Goal: Task Accomplishment & Management: Manage account settings

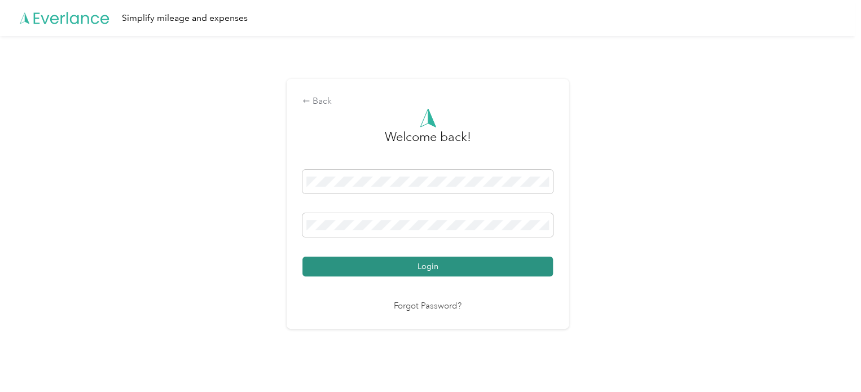
click at [431, 268] on button "Login" at bounding box center [428, 267] width 251 height 20
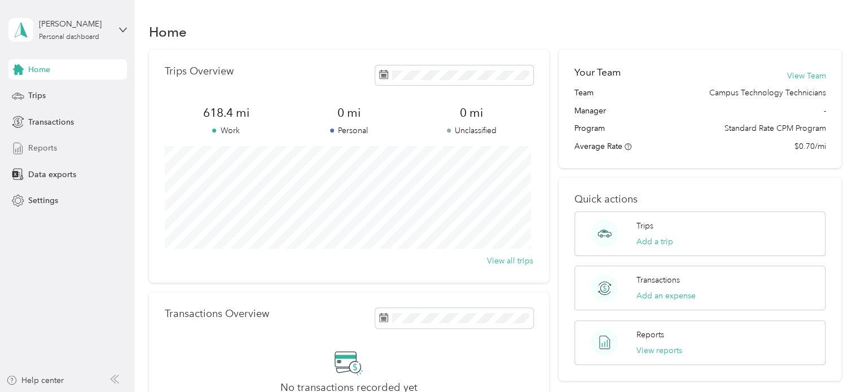
click at [56, 157] on div "Reports" at bounding box center [67, 148] width 119 height 20
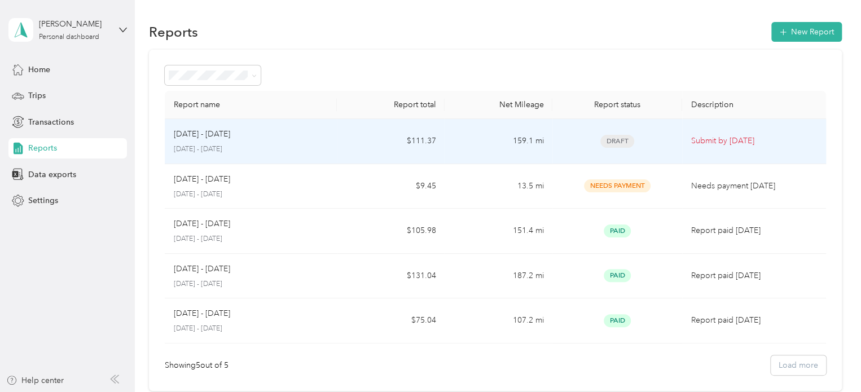
click at [659, 143] on div "Draft" at bounding box center [617, 141] width 111 height 13
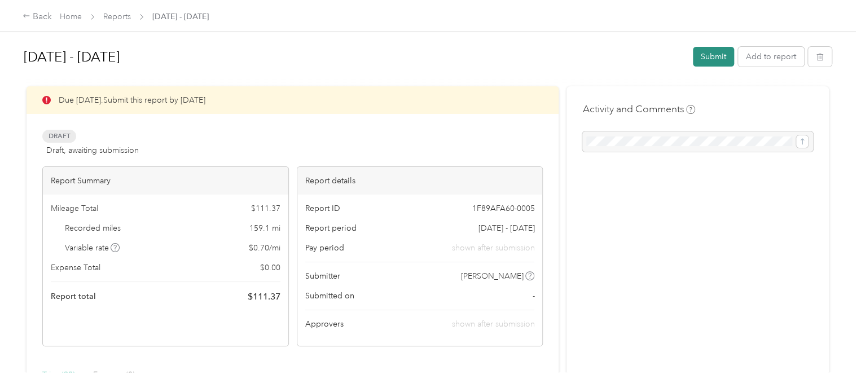
click at [718, 60] on button "Submit" at bounding box center [713, 57] width 41 height 20
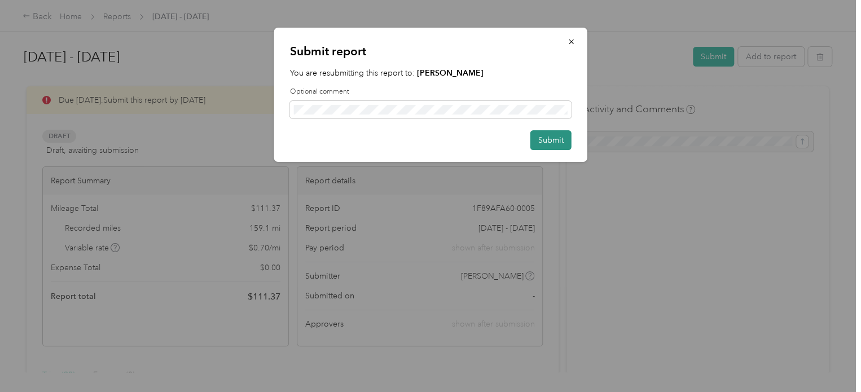
click at [548, 137] on button "Submit" at bounding box center [551, 140] width 41 height 20
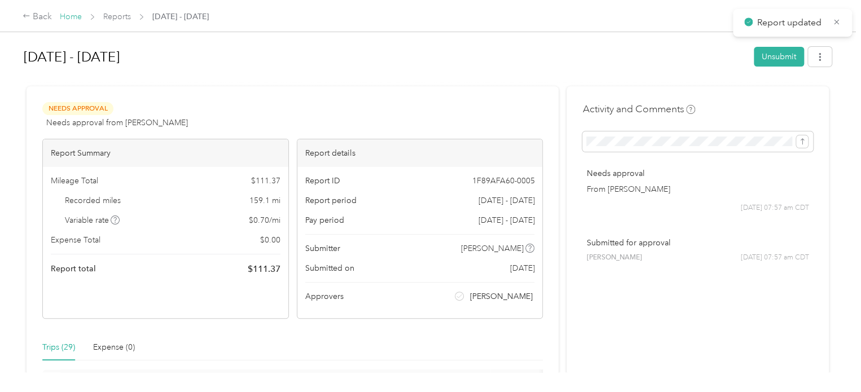
click at [68, 14] on link "Home" at bounding box center [71, 17] width 22 height 10
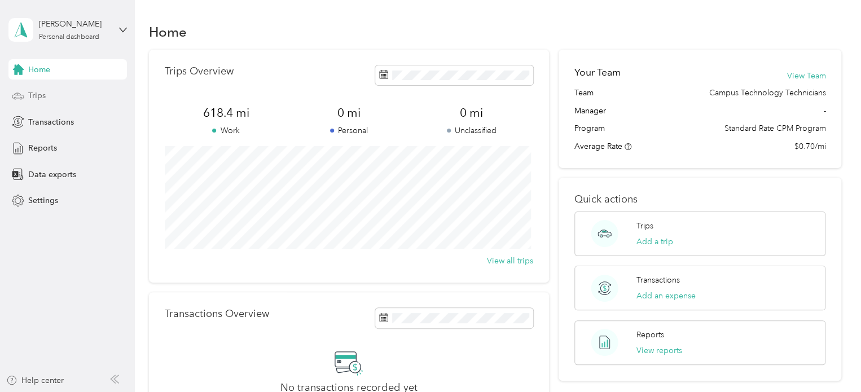
click at [56, 97] on div "Trips" at bounding box center [67, 96] width 119 height 20
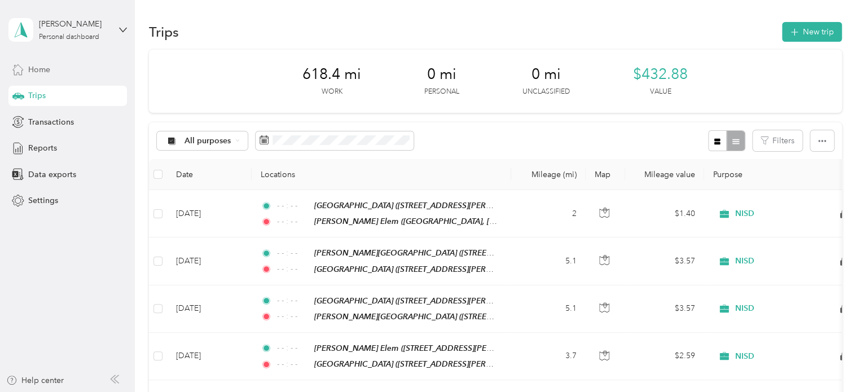
click at [52, 67] on div "Home" at bounding box center [67, 69] width 119 height 20
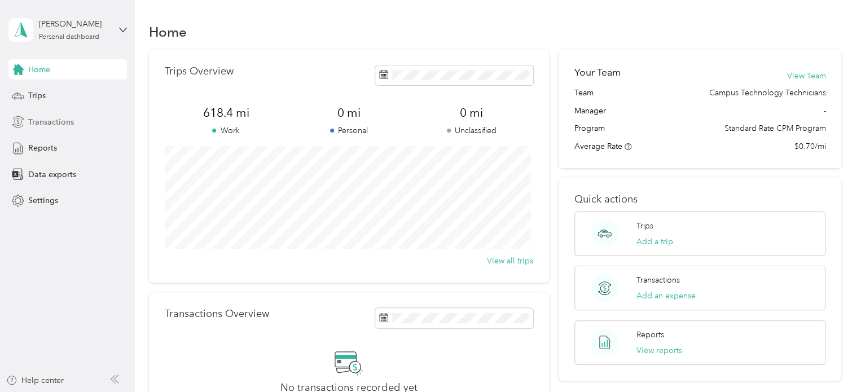
click at [68, 118] on span "Transactions" at bounding box center [51, 122] width 46 height 12
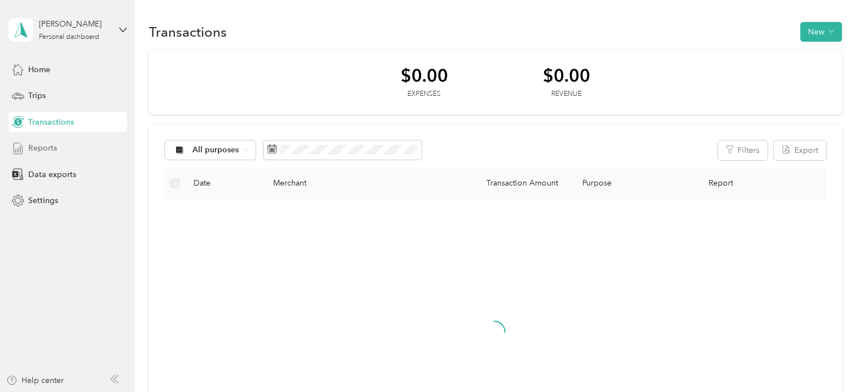
click at [61, 146] on div "Reports" at bounding box center [67, 148] width 119 height 20
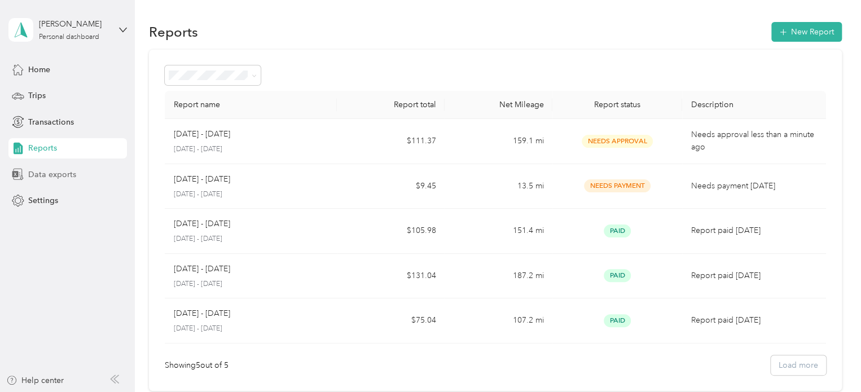
click at [71, 169] on span "Data exports" at bounding box center [52, 175] width 48 height 12
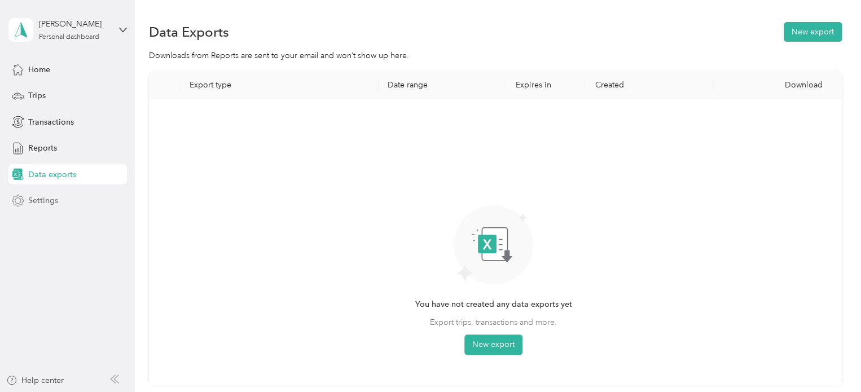
click at [56, 205] on span "Settings" at bounding box center [43, 201] width 30 height 12
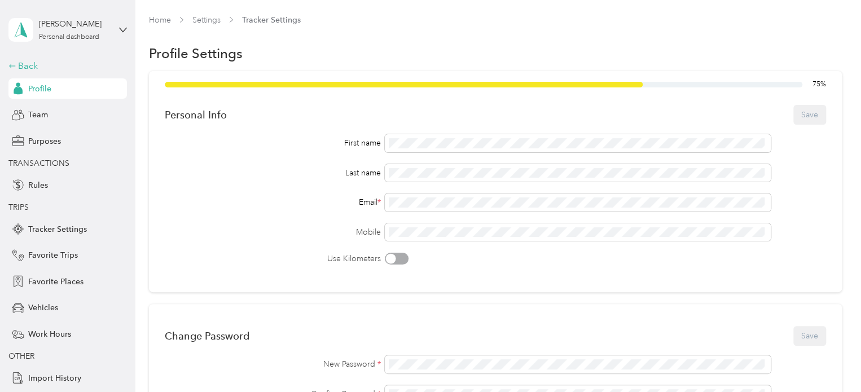
click at [21, 62] on div "Back" at bounding box center [64, 66] width 113 height 14
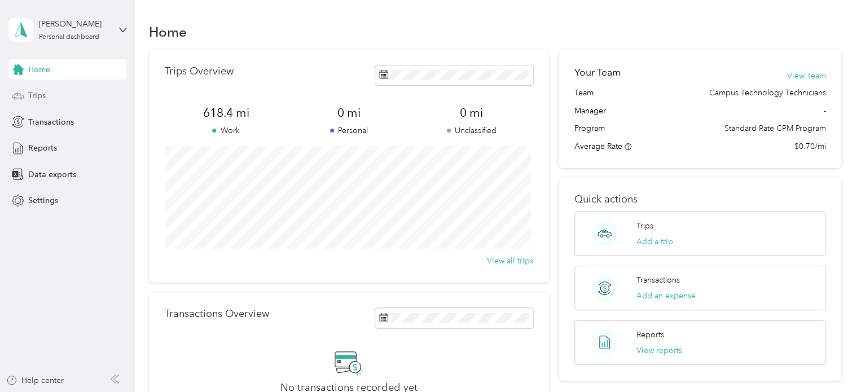
click at [37, 99] on span "Trips" at bounding box center [36, 96] width 17 height 12
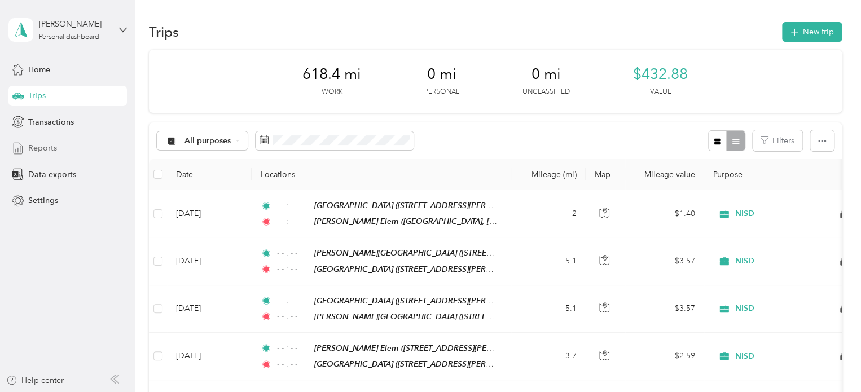
click at [59, 144] on div "Reports" at bounding box center [67, 148] width 119 height 20
